Goal: Find specific page/section: Find specific page/section

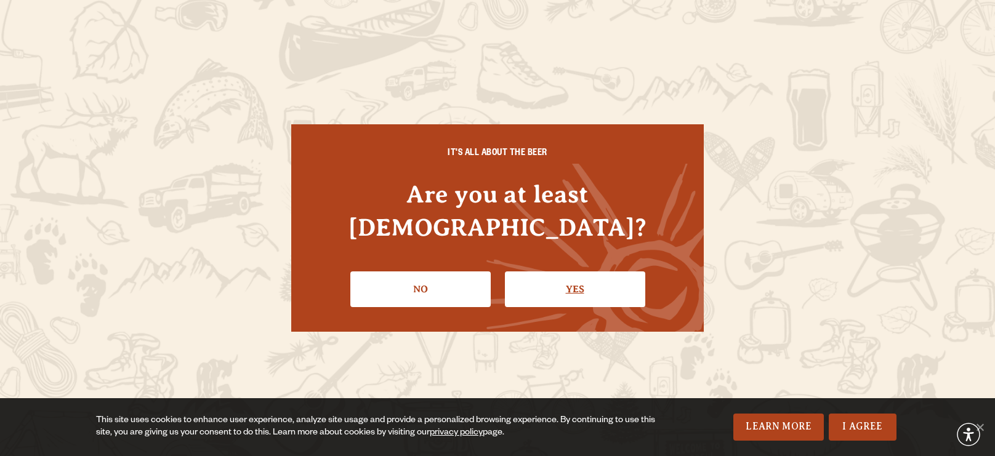
click at [559, 274] on link "Yes" at bounding box center [575, 290] width 140 height 36
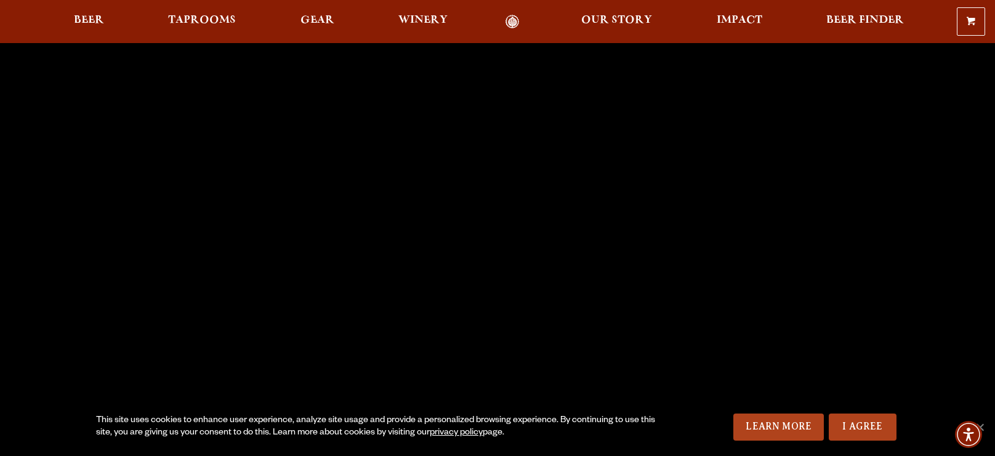
scroll to position [27, 0]
click at [867, 427] on link "I Agree" at bounding box center [863, 427] width 68 height 27
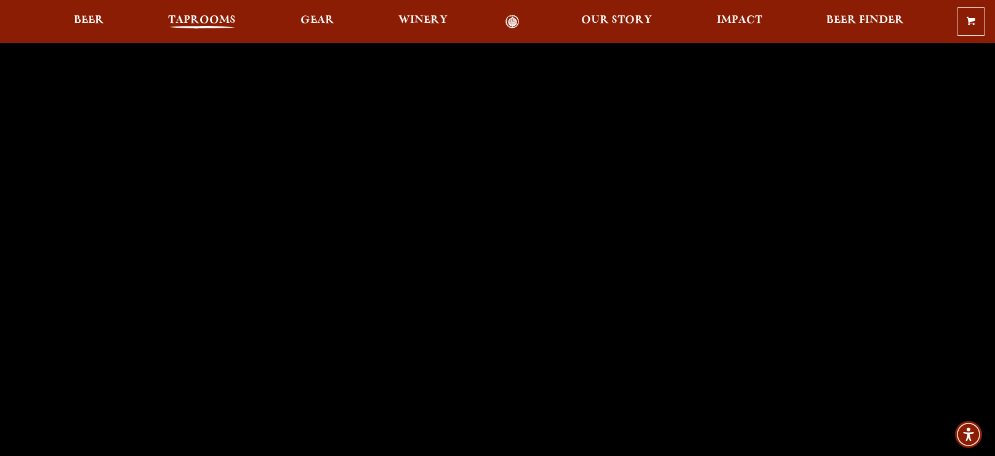
click at [212, 22] on span "Taprooms" at bounding box center [202, 20] width 68 height 10
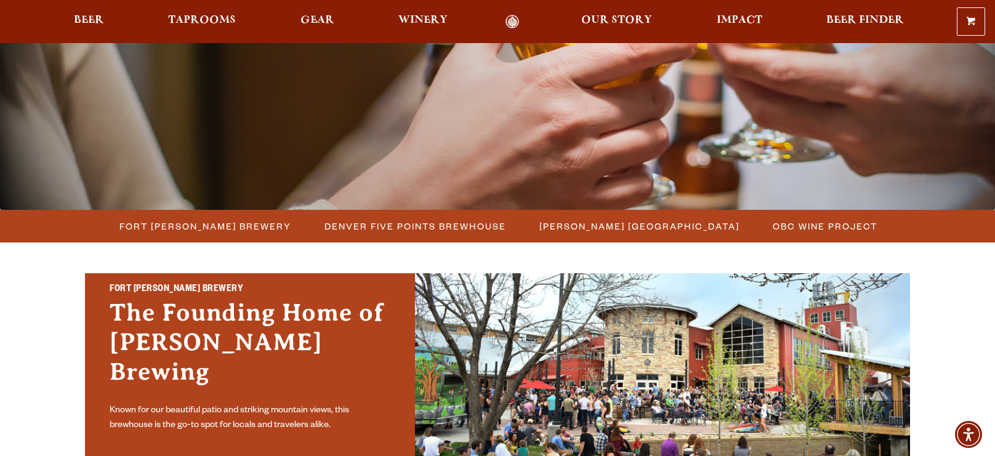
scroll to position [191, 0]
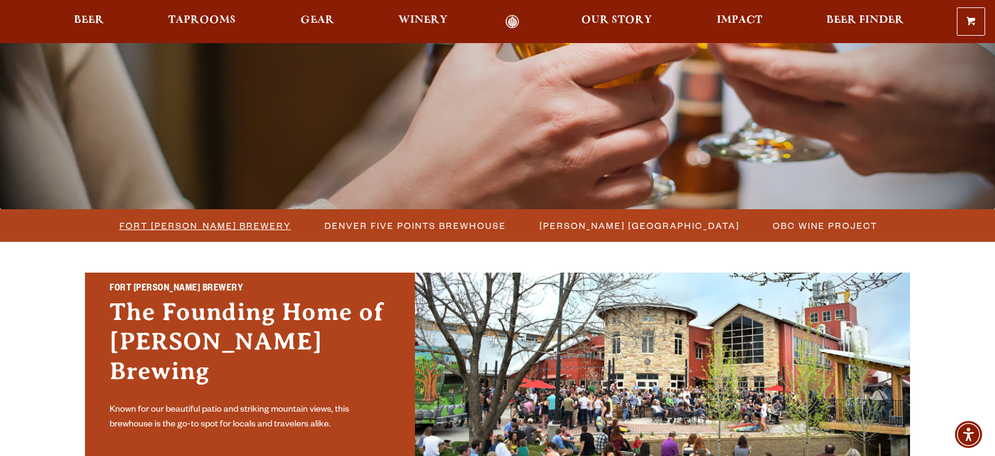
click at [247, 225] on span "Fort [PERSON_NAME] Brewery" at bounding box center [205, 226] width 172 height 18
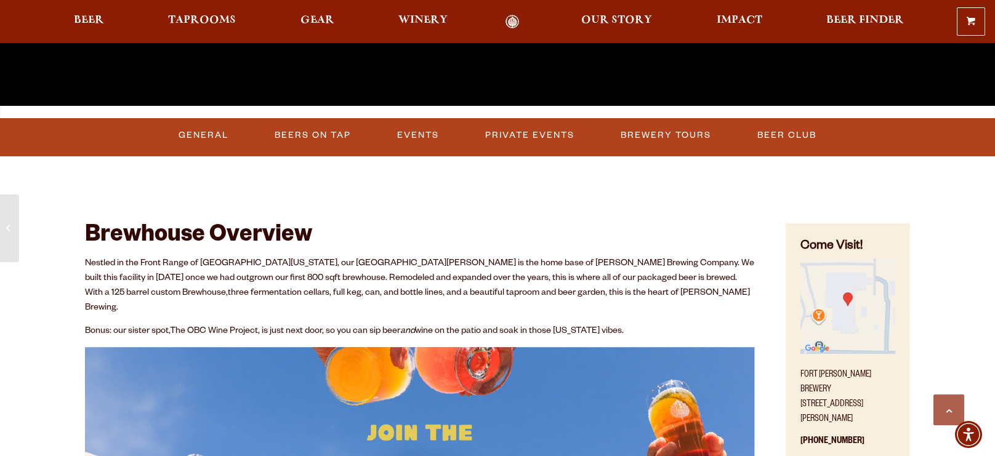
scroll to position [470, 0]
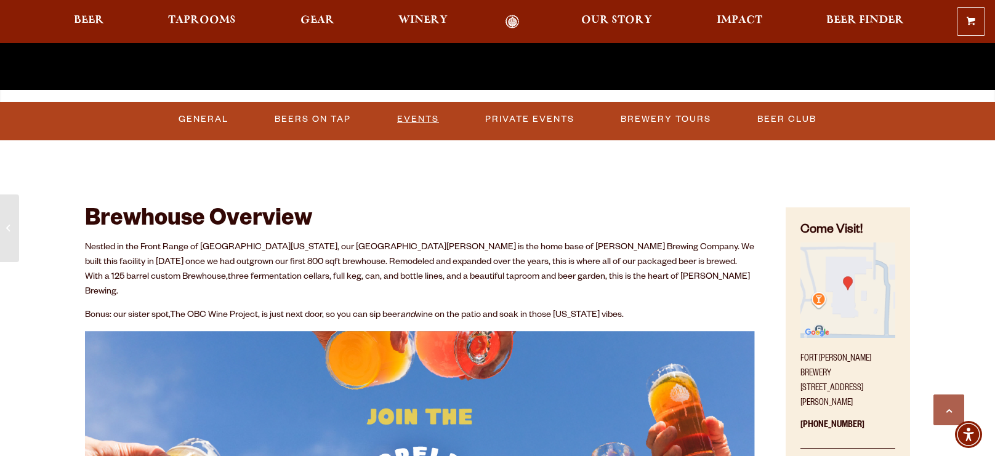
click at [414, 121] on link "Events" at bounding box center [418, 119] width 52 height 28
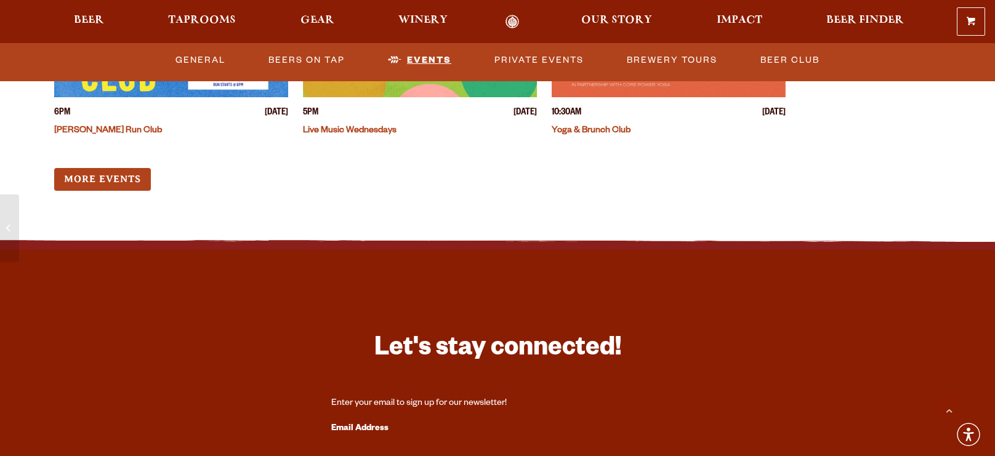
scroll to position [4962, 0]
